Goal: Communication & Community: Answer question/provide support

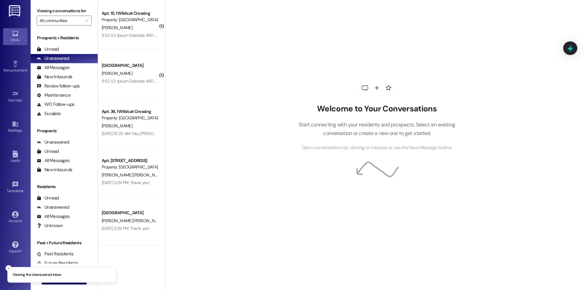
click at [61, 282] on li "Viewing the Unanswered inbox" at bounding box center [61, 275] width 109 height 16
click at [62, 284] on div " New Message" at bounding box center [64, 278] width 45 height 15
click at [62, 284] on button " New Message" at bounding box center [64, 279] width 45 height 10
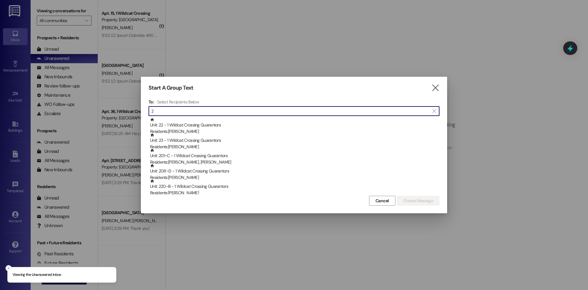
type input "21"
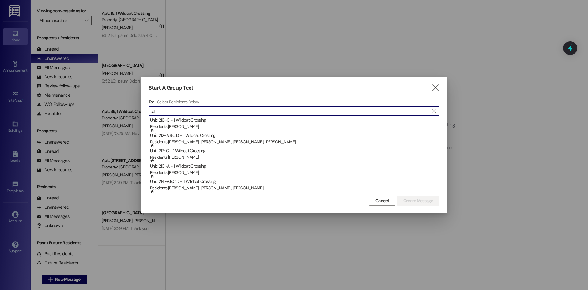
scroll to position [368, 0]
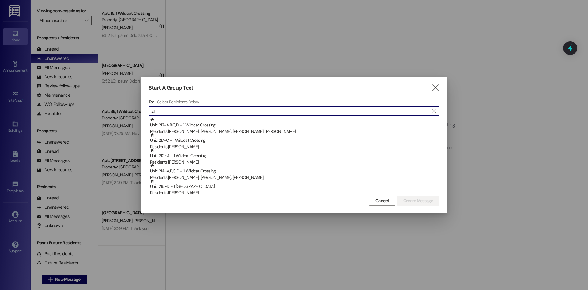
click at [220, 110] on input "21" at bounding box center [290, 111] width 278 height 9
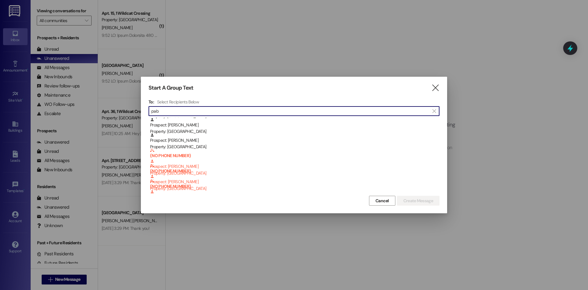
scroll to position [0, 0]
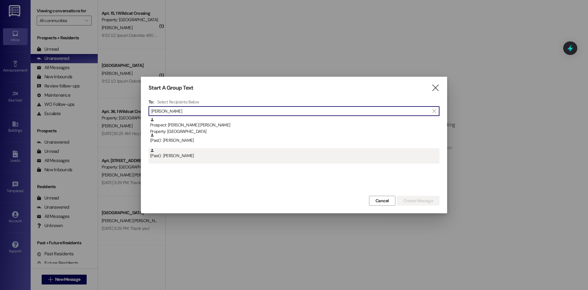
type input "[PERSON_NAME]"
click at [241, 158] on div "(Past) : [PERSON_NAME]" at bounding box center [295, 153] width 290 height 11
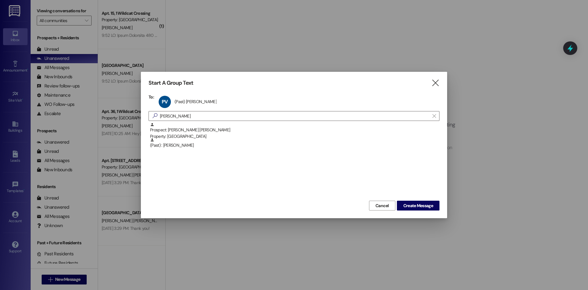
click at [242, 155] on div "Prospect: [PERSON_NAME] [PERSON_NAME] Property: [GEOGRAPHIC_DATA] (Past) : [PER…" at bounding box center [294, 160] width 291 height 77
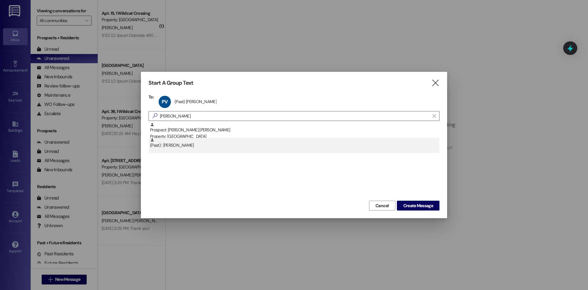
click at [244, 152] on div "(Past) : [PERSON_NAME]" at bounding box center [294, 145] width 291 height 15
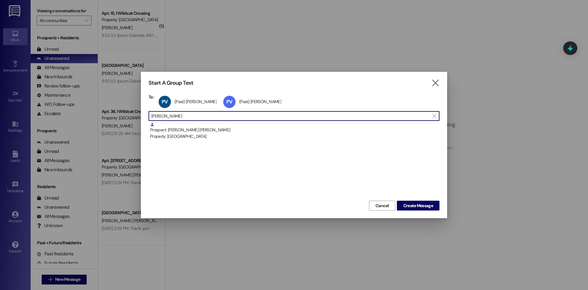
click at [222, 117] on input "[PERSON_NAME]" at bounding box center [290, 116] width 278 height 9
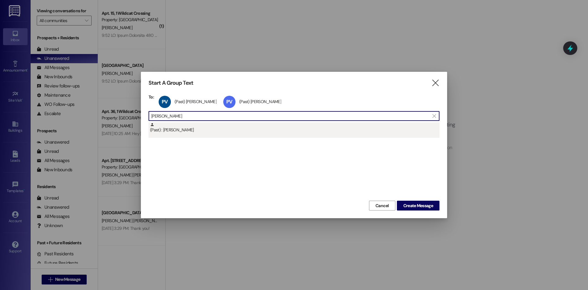
type input "[PERSON_NAME]"
click at [217, 130] on div "(Past) : [PERSON_NAME]" at bounding box center [295, 127] width 290 height 11
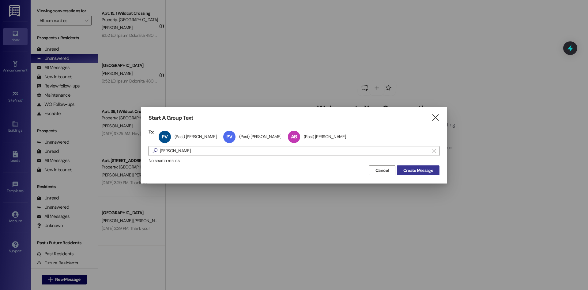
click at [418, 166] on button "Create Message" at bounding box center [418, 170] width 43 height 10
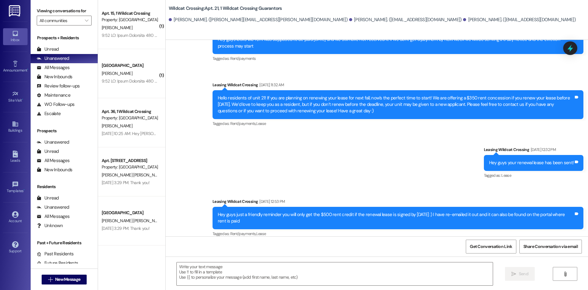
scroll to position [636, 0]
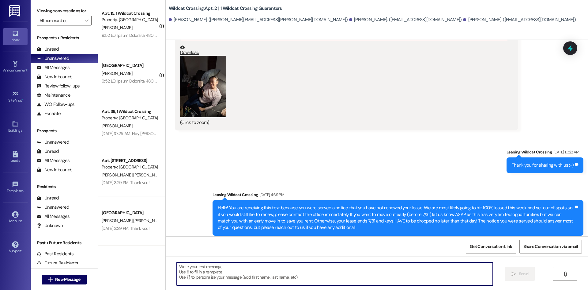
paste textarea "Hey guys just checking in on this to make sure you received all documents via t…"
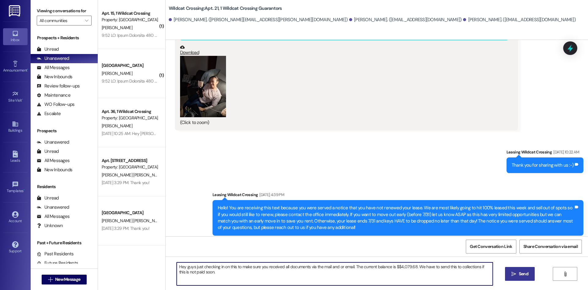
type textarea "Hey guys just checking in on this to make sure you received all documents via t…"
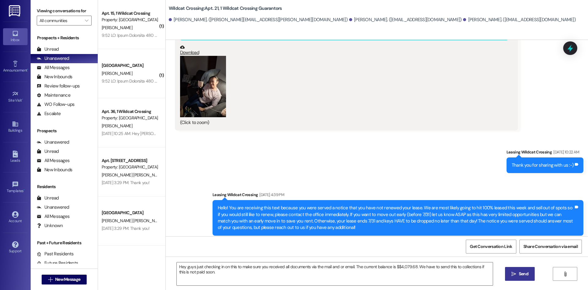
click at [526, 279] on button " Send" at bounding box center [520, 274] width 30 height 14
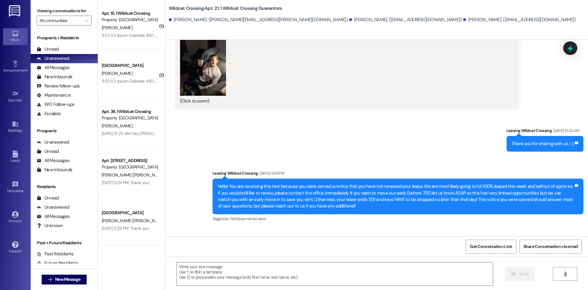
scroll to position [686, 0]
